Goal: Navigation & Orientation: Find specific page/section

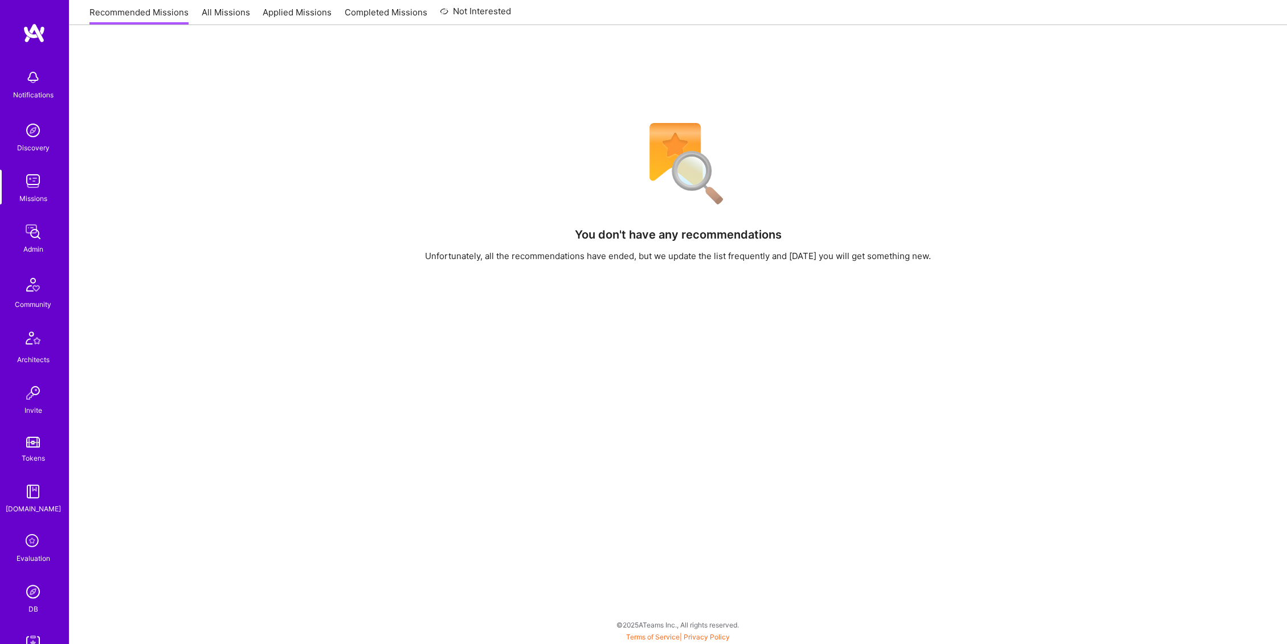
scroll to position [83, 0]
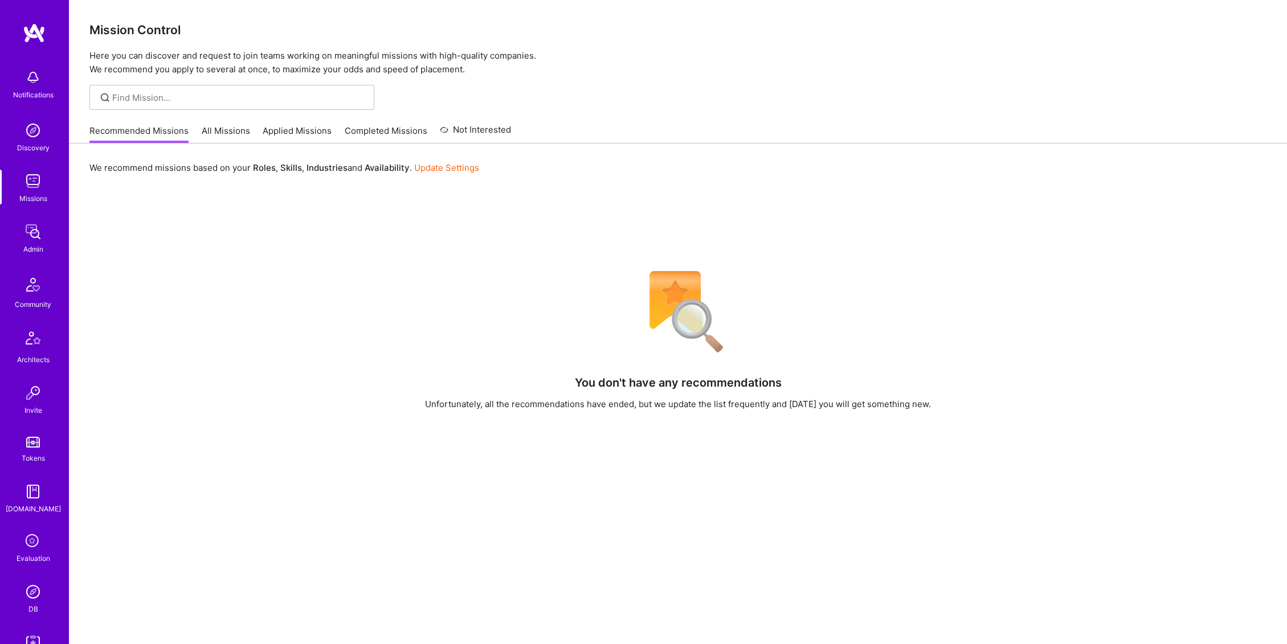
click at [32, 231] on img at bounding box center [33, 231] width 23 height 23
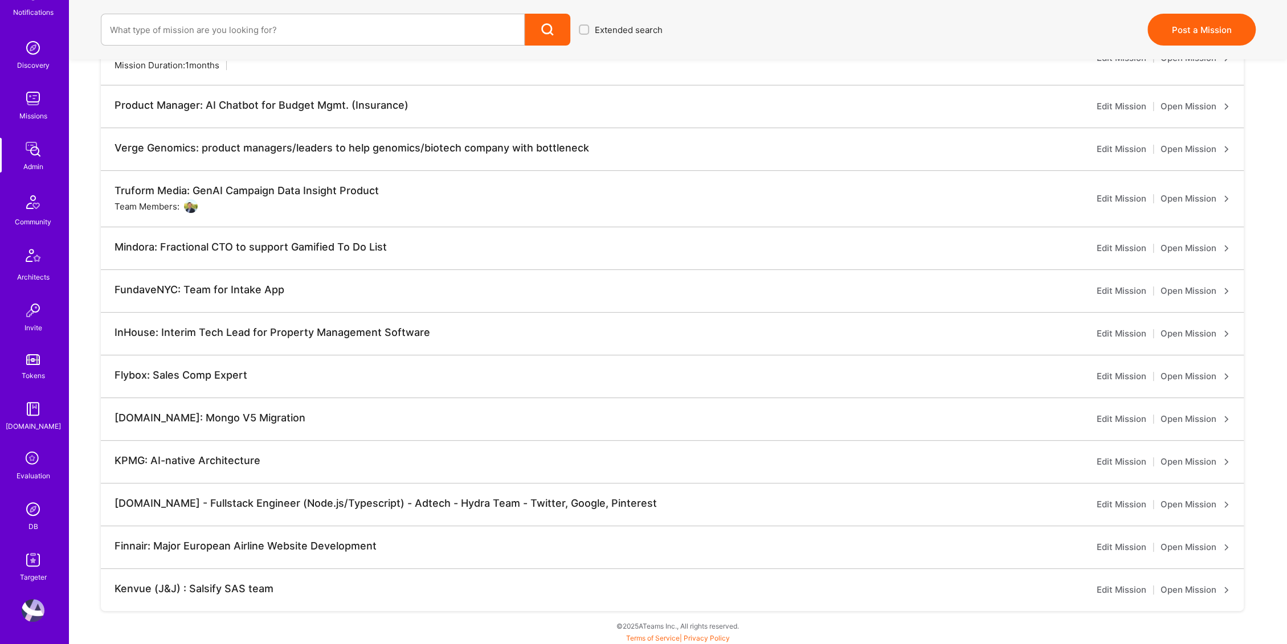
scroll to position [264, 0]
click at [25, 603] on img at bounding box center [33, 610] width 23 height 23
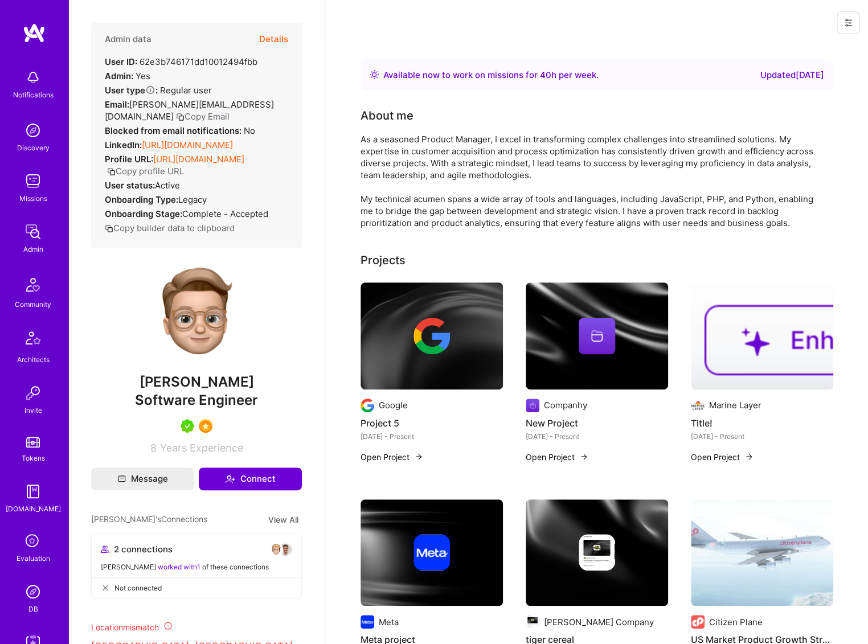
click at [851, 16] on button at bounding box center [848, 22] width 23 height 23
click at [790, 50] on button "Login as Eliot" at bounding box center [799, 48] width 120 height 29
